Goal: Use online tool/utility: Utilize a website feature to perform a specific function

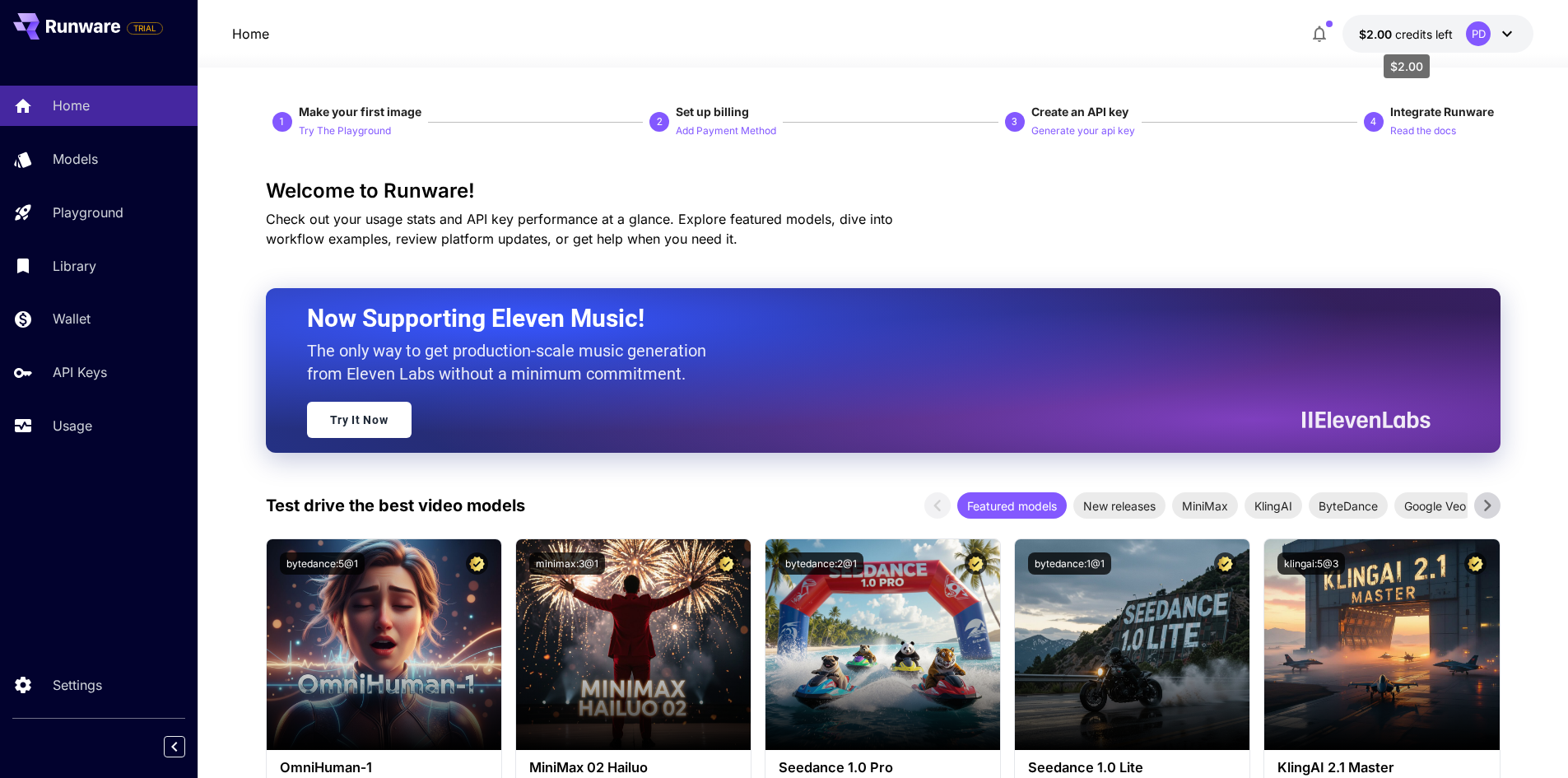
click at [1367, 31] on span "$2.00" at bounding box center [1376, 34] width 36 height 14
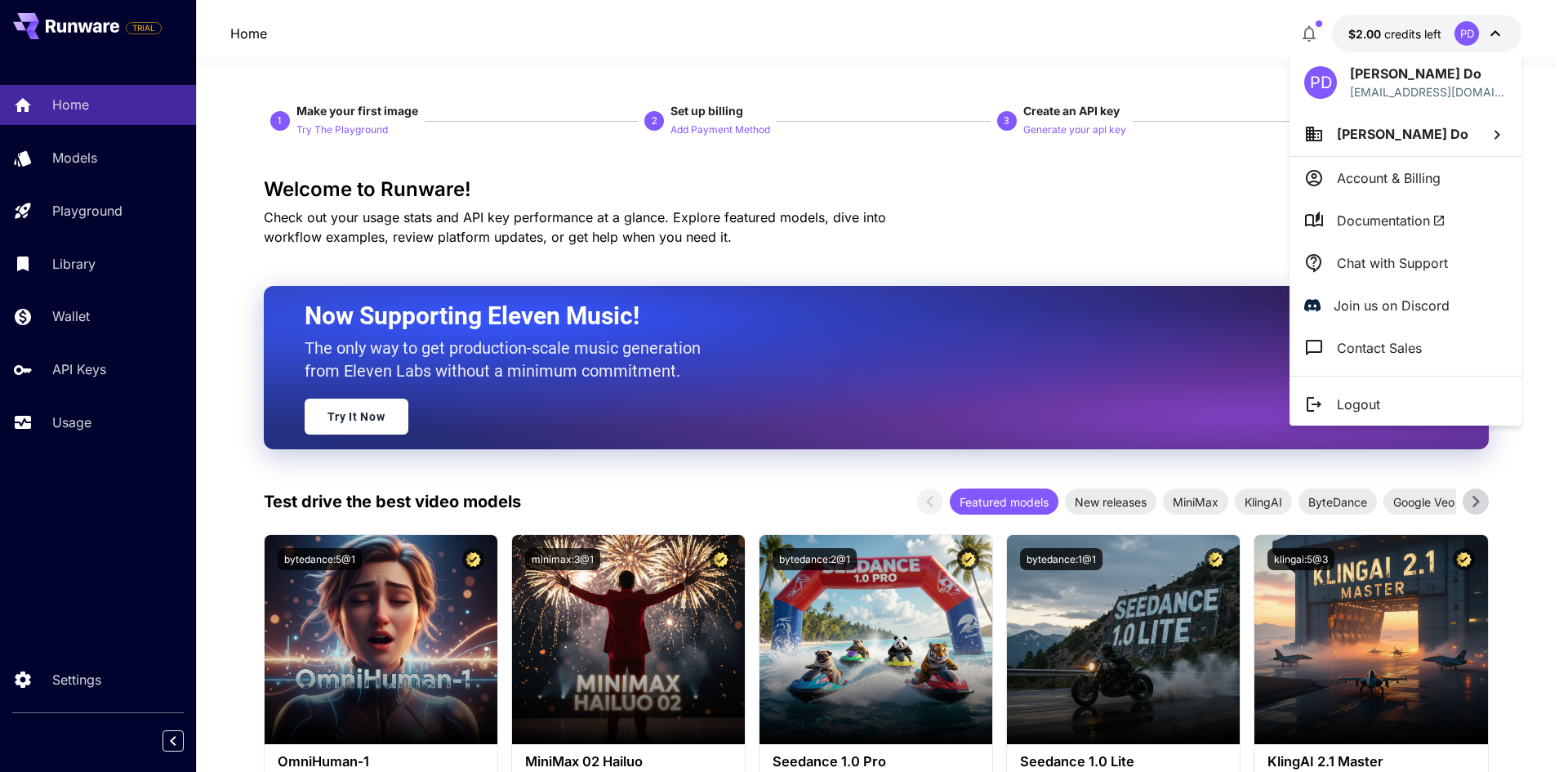
click at [1358, 31] on div at bounding box center [784, 386] width 1568 height 772
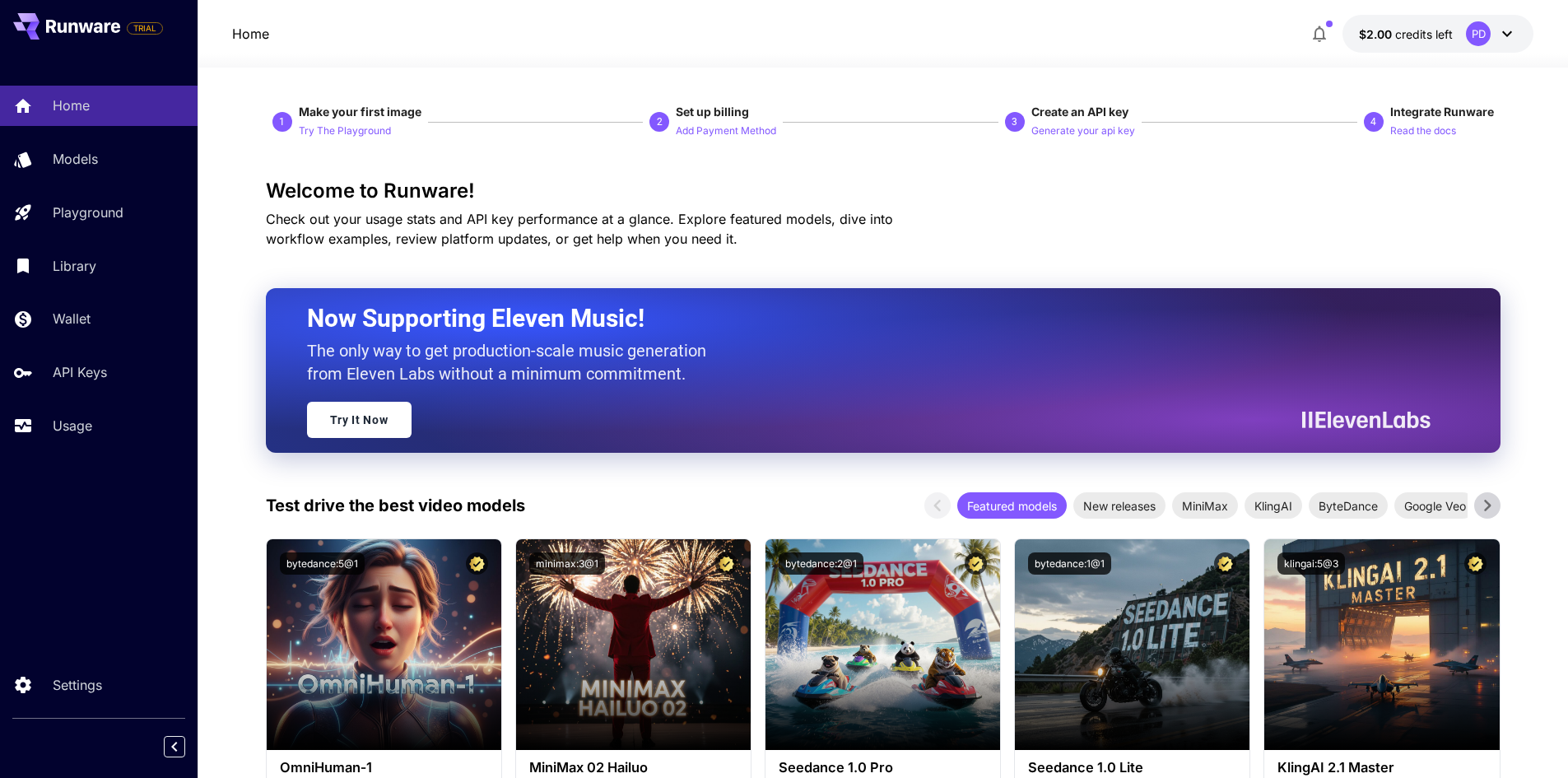
click at [1315, 36] on icon "button" at bounding box center [1319, 35] width 13 height 17
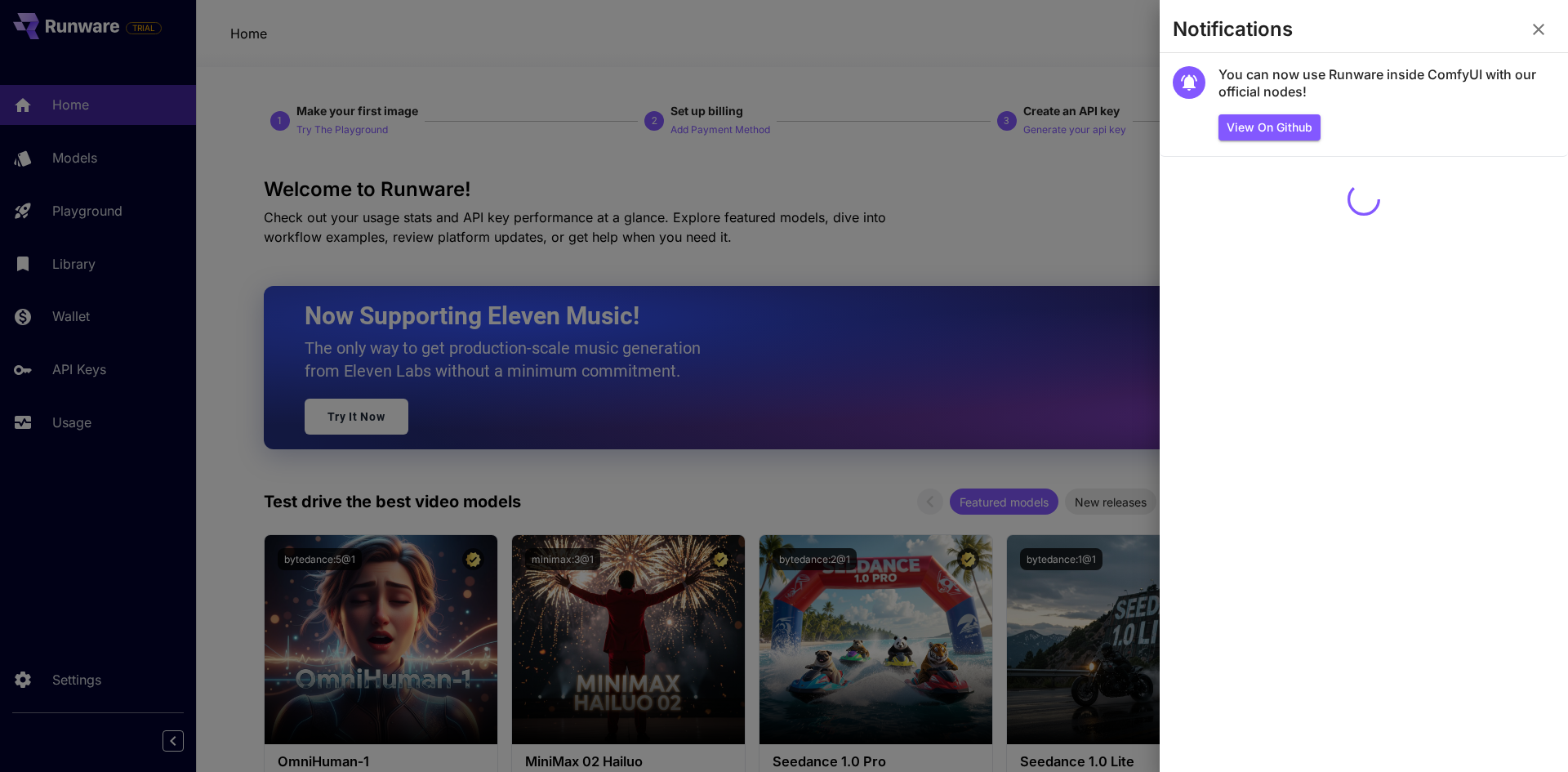
drag, startPoint x: 1327, startPoint y: 27, endPoint x: 1567, endPoint y: 37, distance: 240.2
click at [1336, 30] on section "Notifications" at bounding box center [1364, 32] width 408 height 39
click at [1542, 27] on icon "button" at bounding box center [1539, 30] width 20 height 20
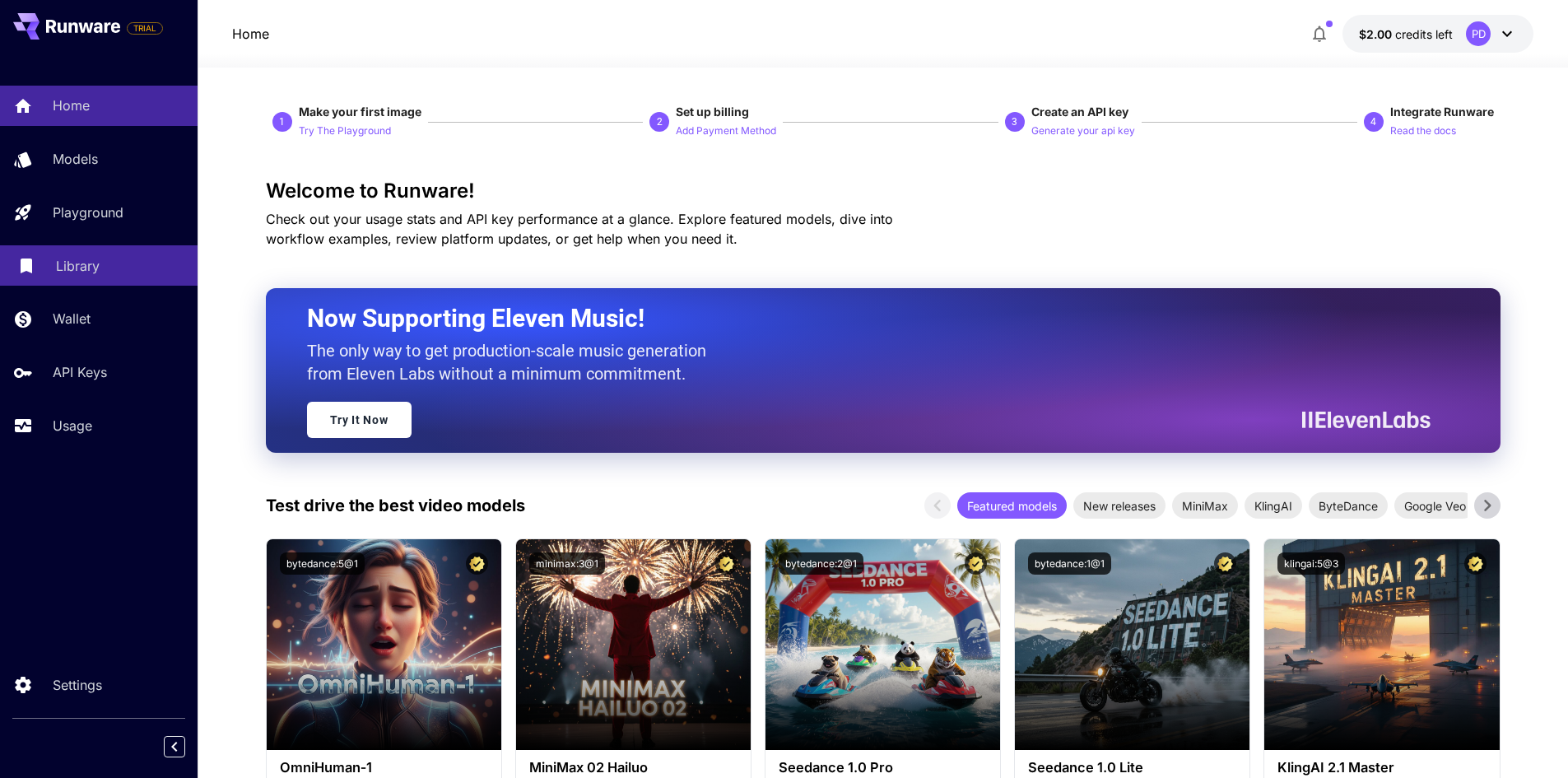
click at [93, 265] on p "Library" at bounding box center [78, 266] width 44 height 20
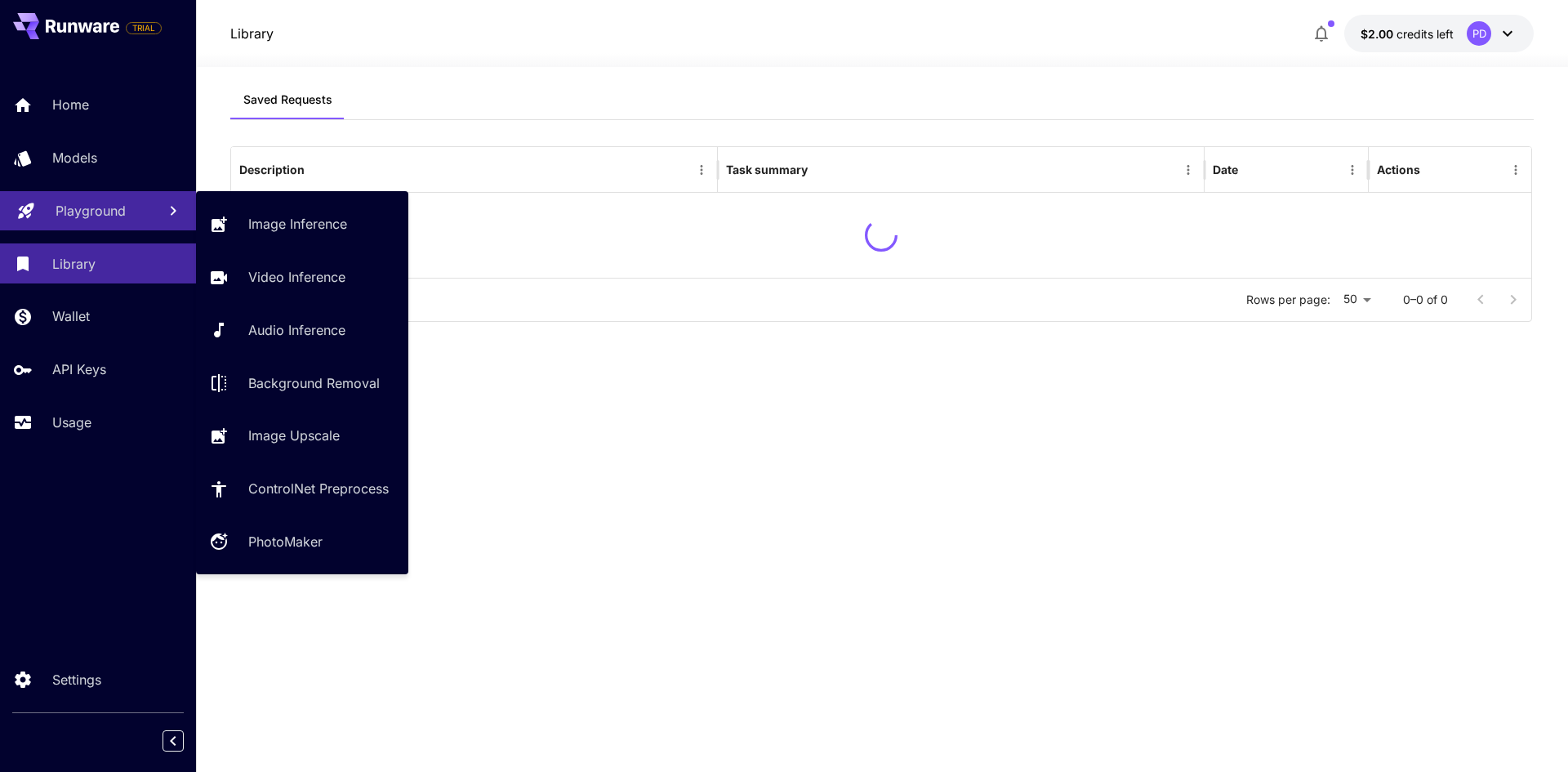
click at [99, 222] on link "Playground" at bounding box center [97, 211] width 196 height 40
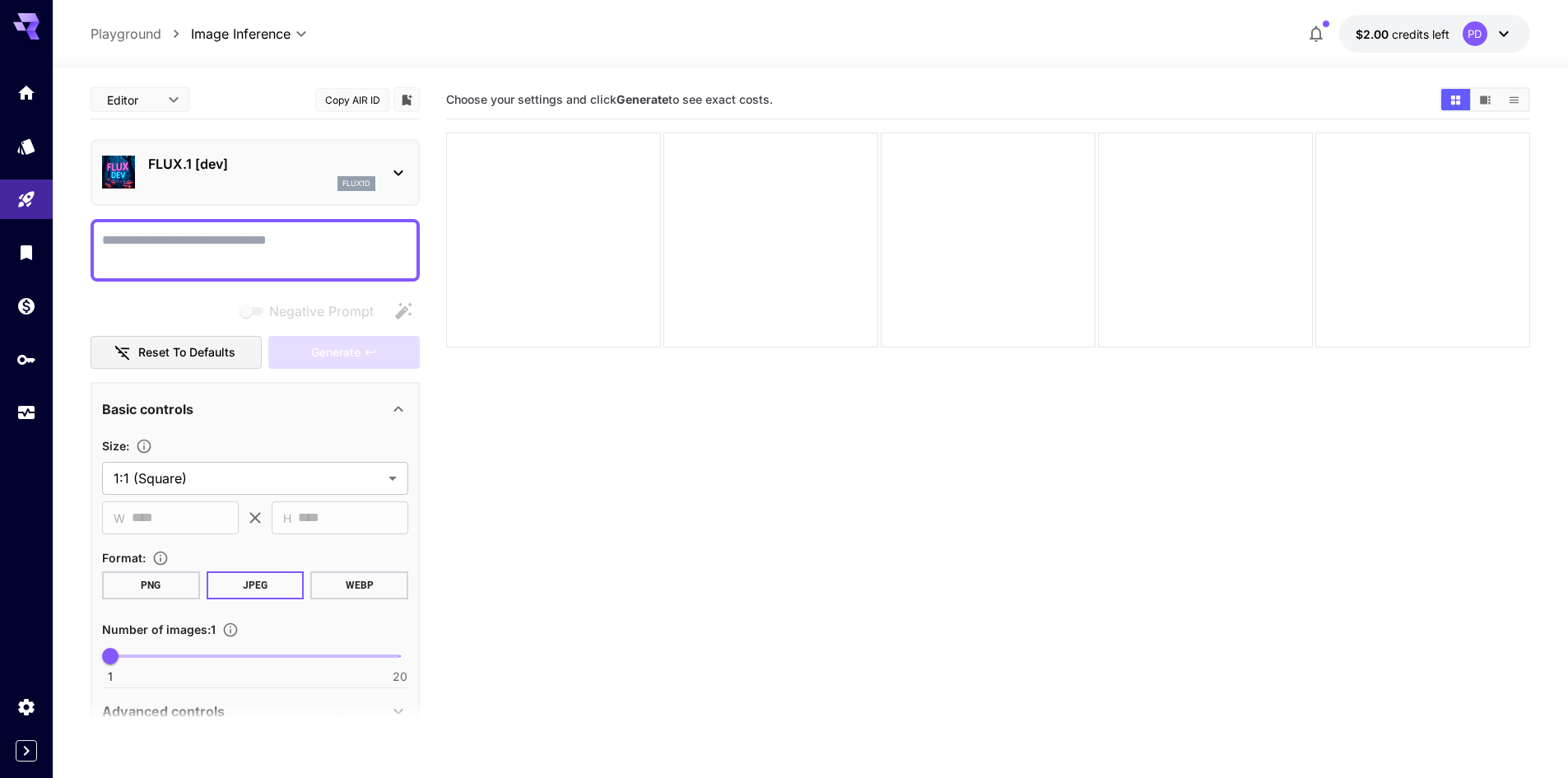
click at [1521, 750] on section "Choose your settings and click Generate to see exact costs." at bounding box center [988, 469] width 1083 height 778
click at [1495, 33] on icon at bounding box center [1504, 34] width 20 height 20
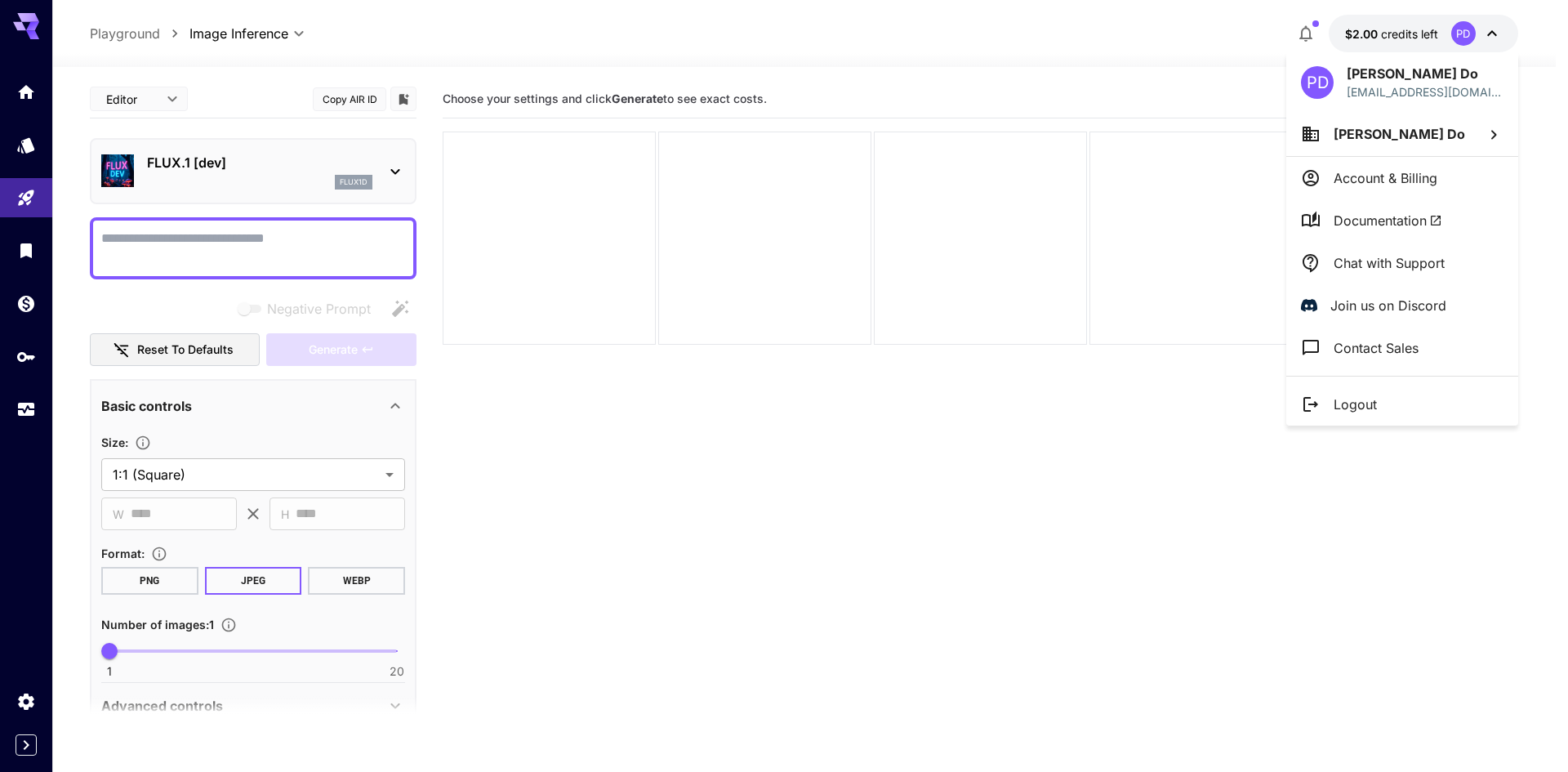
click at [1394, 262] on p "Chat with Support" at bounding box center [1389, 263] width 111 height 20
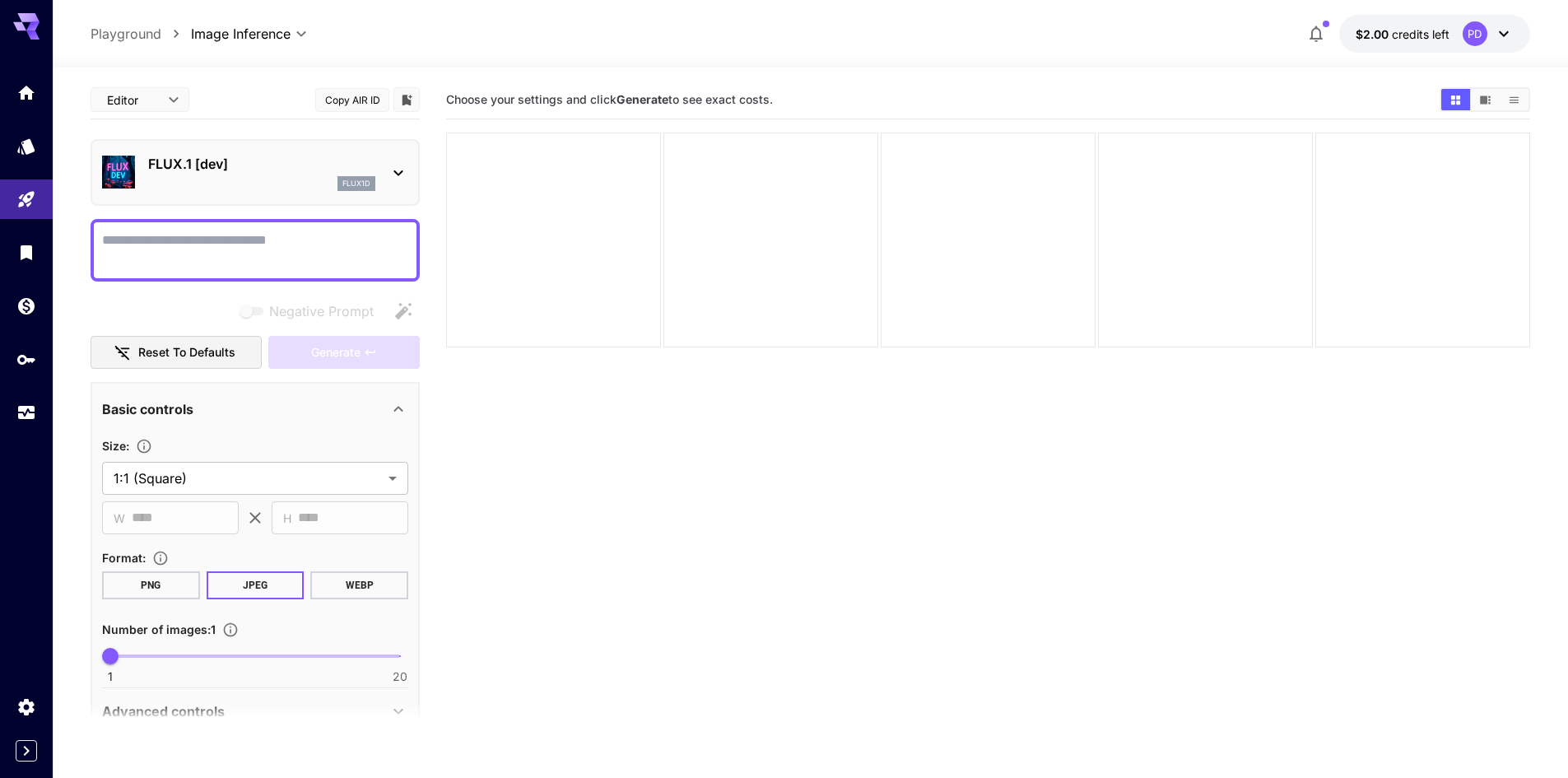
click at [1383, 44] on button "$2.00 credits left PD" at bounding box center [1434, 33] width 191 height 38
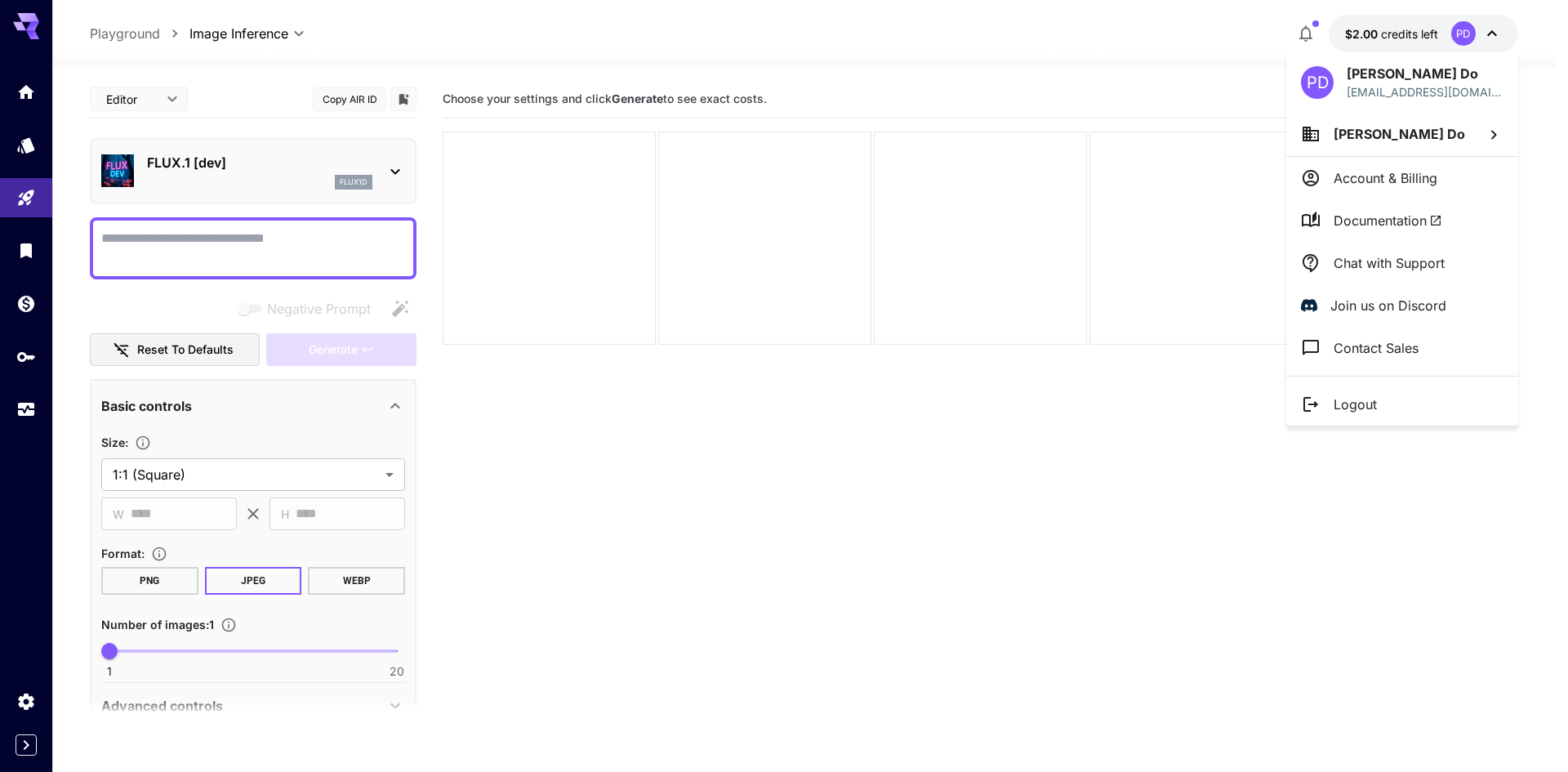
click at [1358, 268] on p "Chat with Support" at bounding box center [1389, 263] width 111 height 20
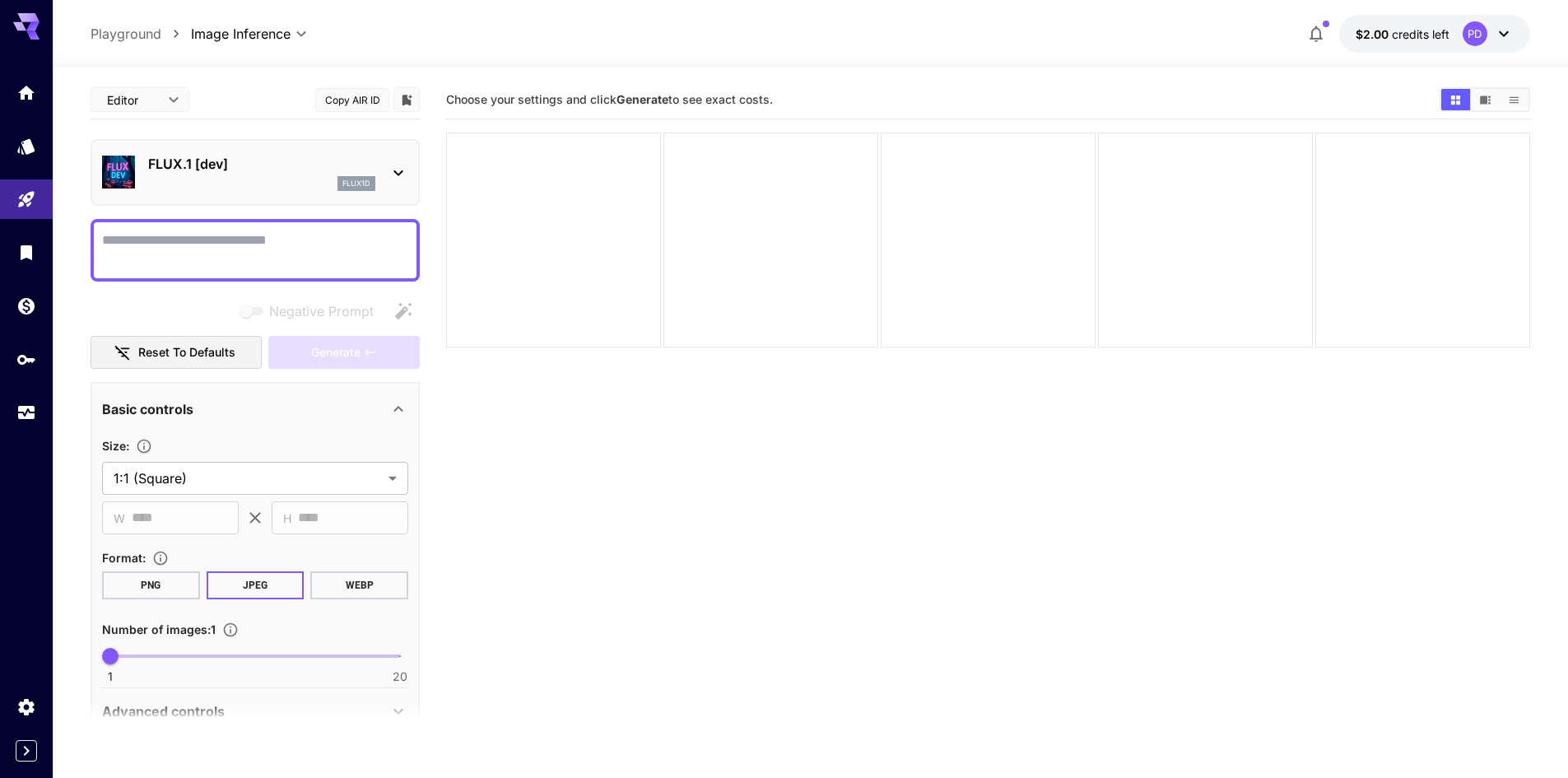
click at [1413, 28] on span "credits left" at bounding box center [1420, 34] width 58 height 14
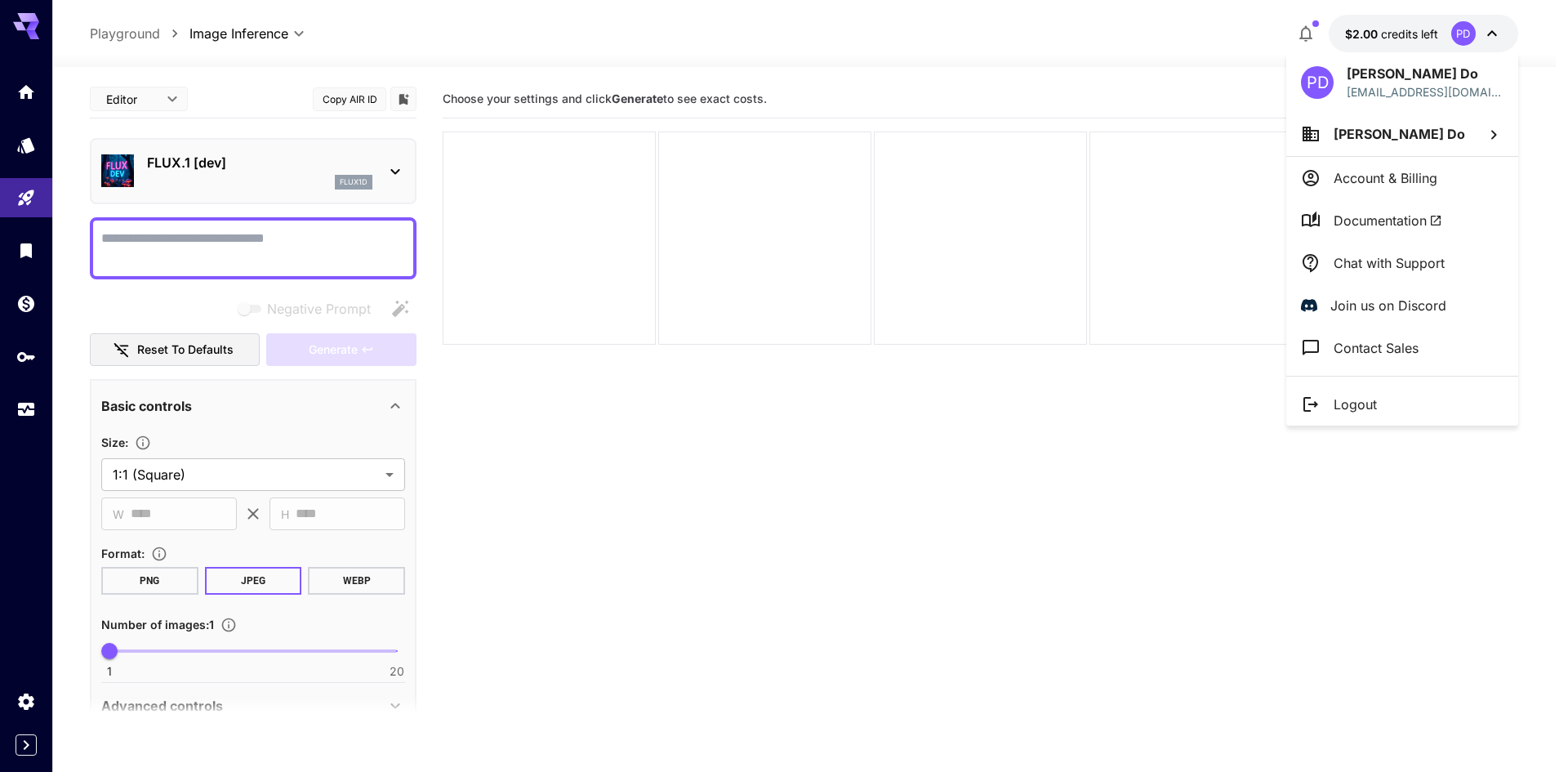
click at [1097, 375] on div at bounding box center [784, 386] width 1568 height 772
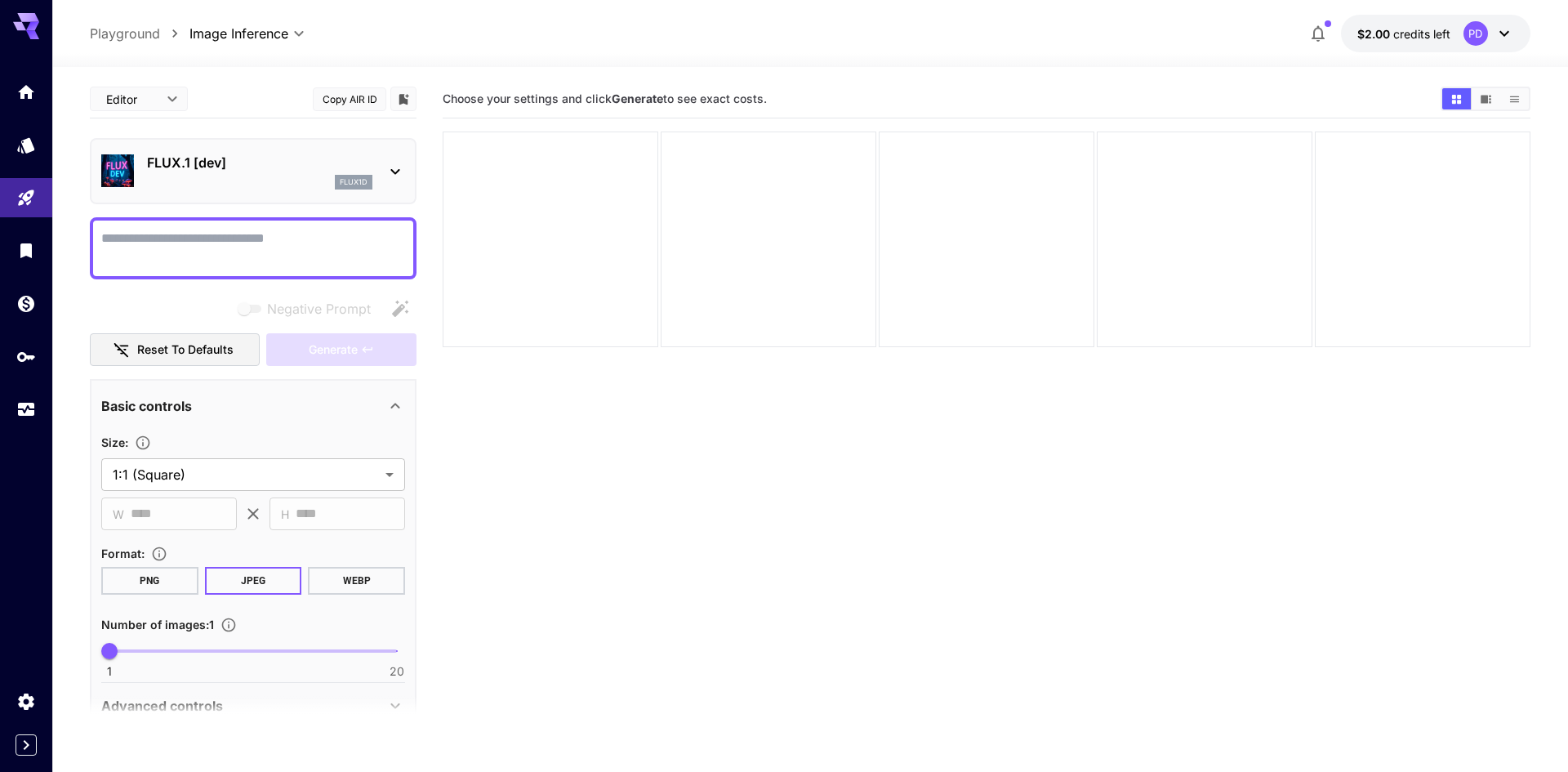
click at [152, 98] on body "**********" at bounding box center [784, 450] width 1568 height 901
click at [162, 151] on li "JSON" at bounding box center [139, 161] width 98 height 29
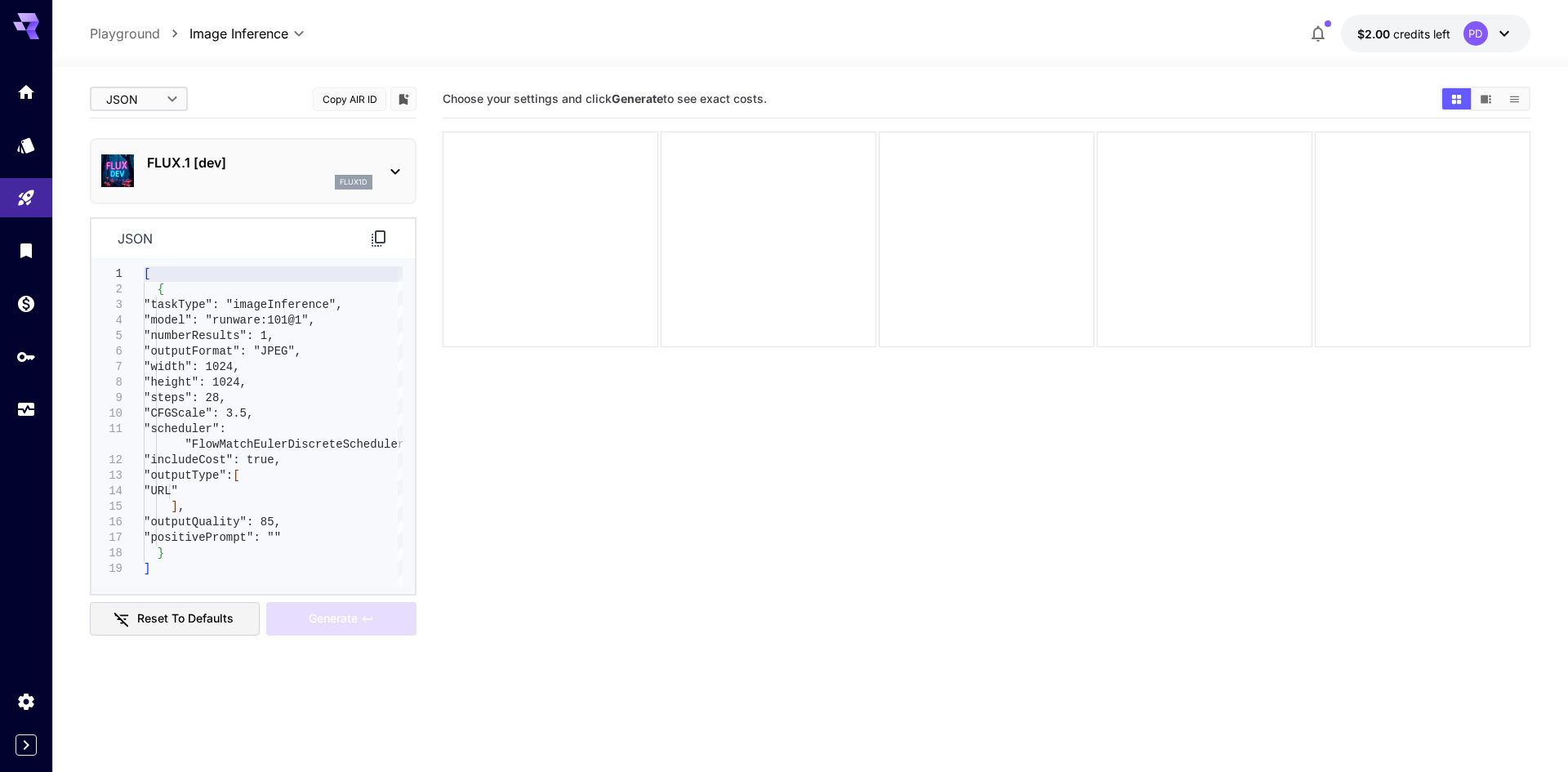
type input "****"
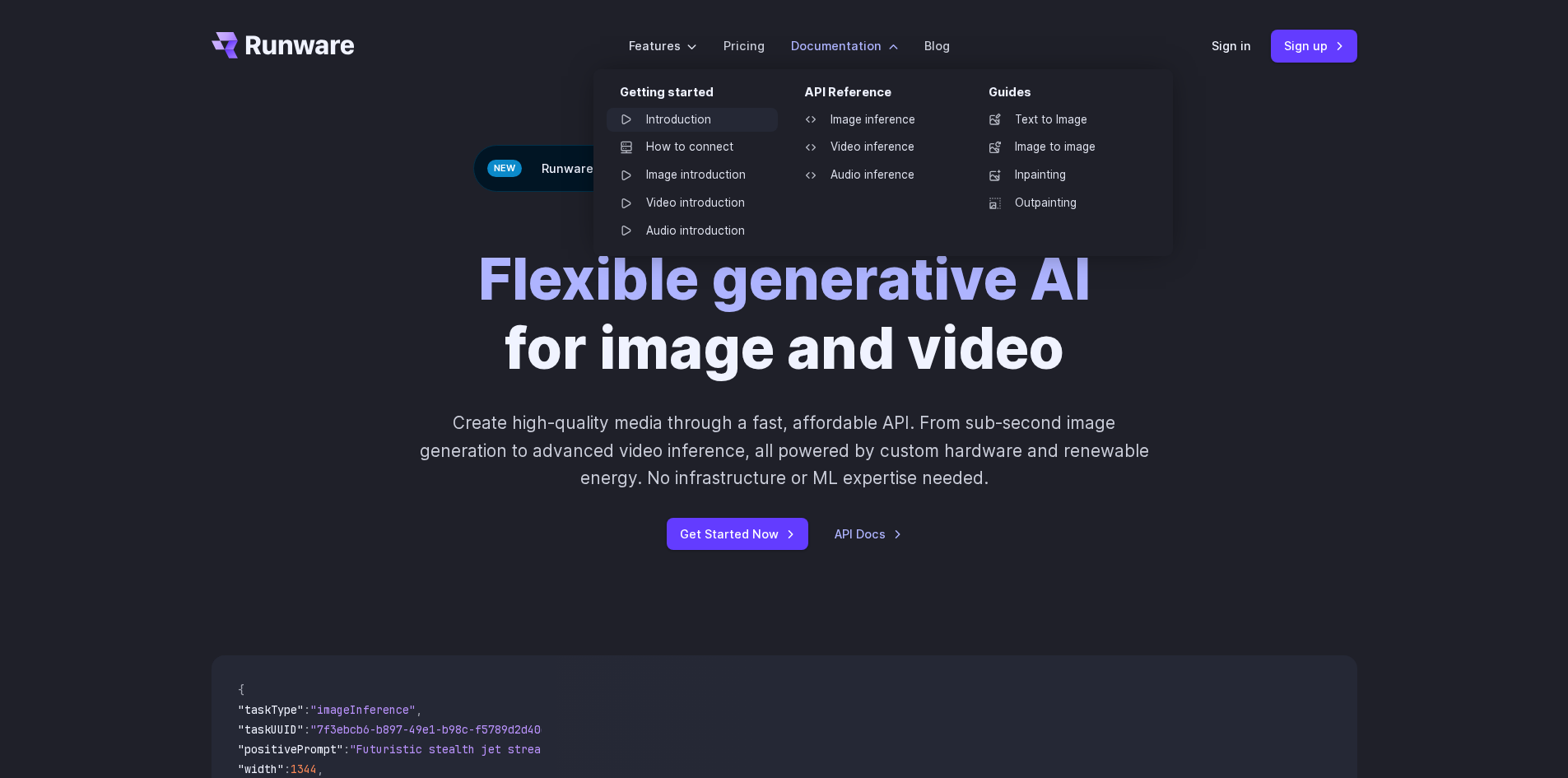
click at [689, 124] on link "Introduction" at bounding box center [692, 119] width 171 height 25
